Goal: Task Accomplishment & Management: Manage account settings

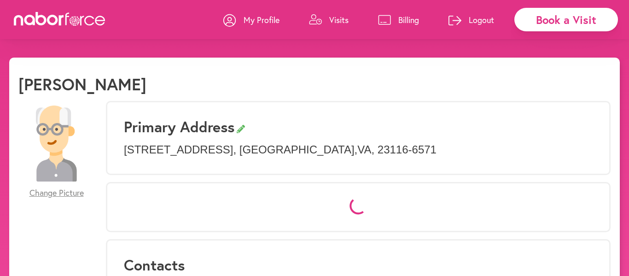
select select "*"
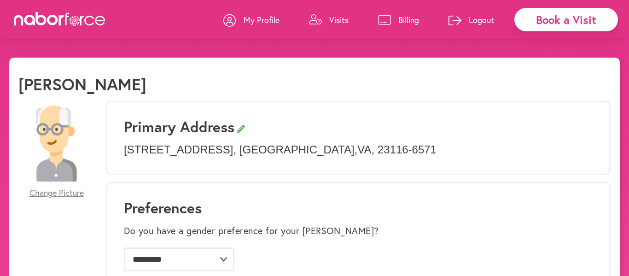
click at [334, 18] on p "Visits" at bounding box center [338, 19] width 19 height 11
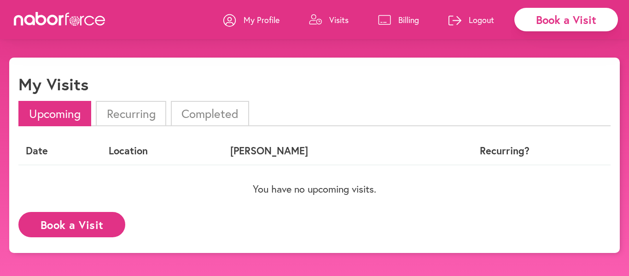
click at [229, 109] on li "Completed" at bounding box center [210, 113] width 78 height 25
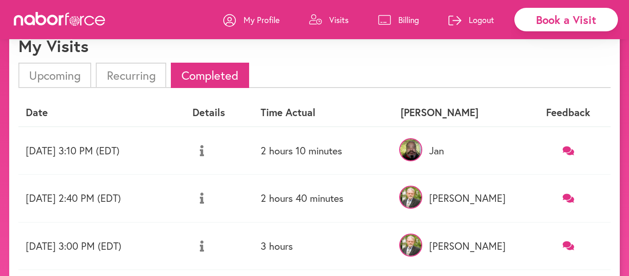
scroll to position [39, 0]
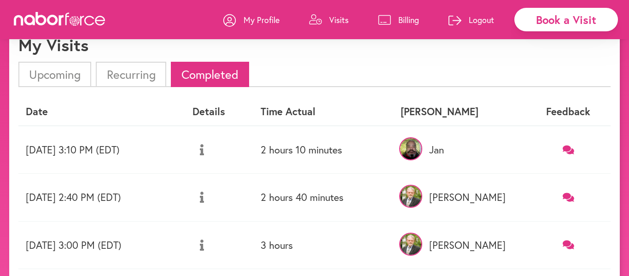
click at [406, 21] on p "Billing" at bounding box center [408, 19] width 21 height 11
